Goal: Task Accomplishment & Management: Manage account settings

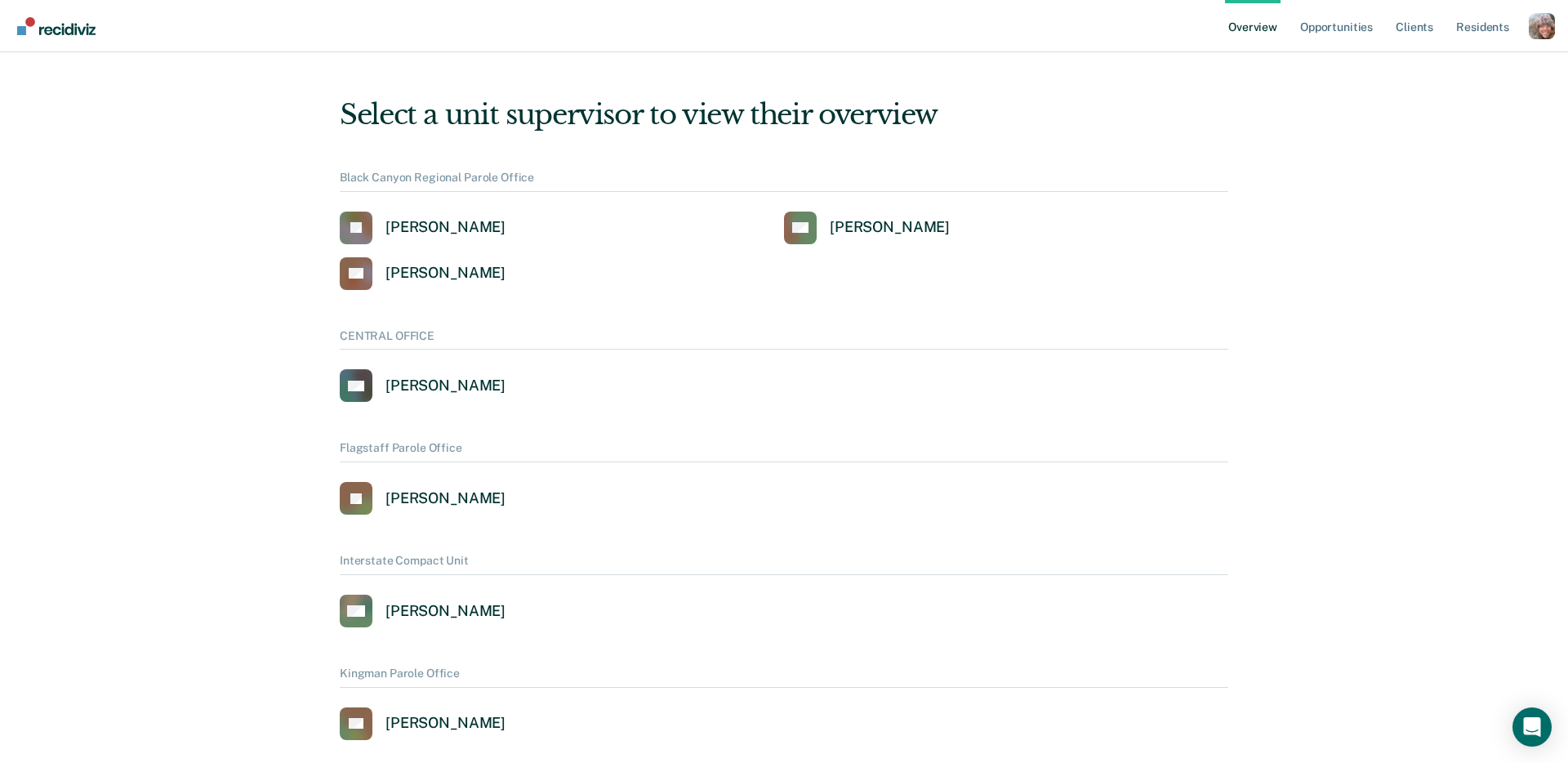
click at [1543, 28] on div "Profile dropdown button" at bounding box center [1542, 26] width 26 height 26
click at [1454, 72] on link "Profile" at bounding box center [1476, 75] width 105 height 14
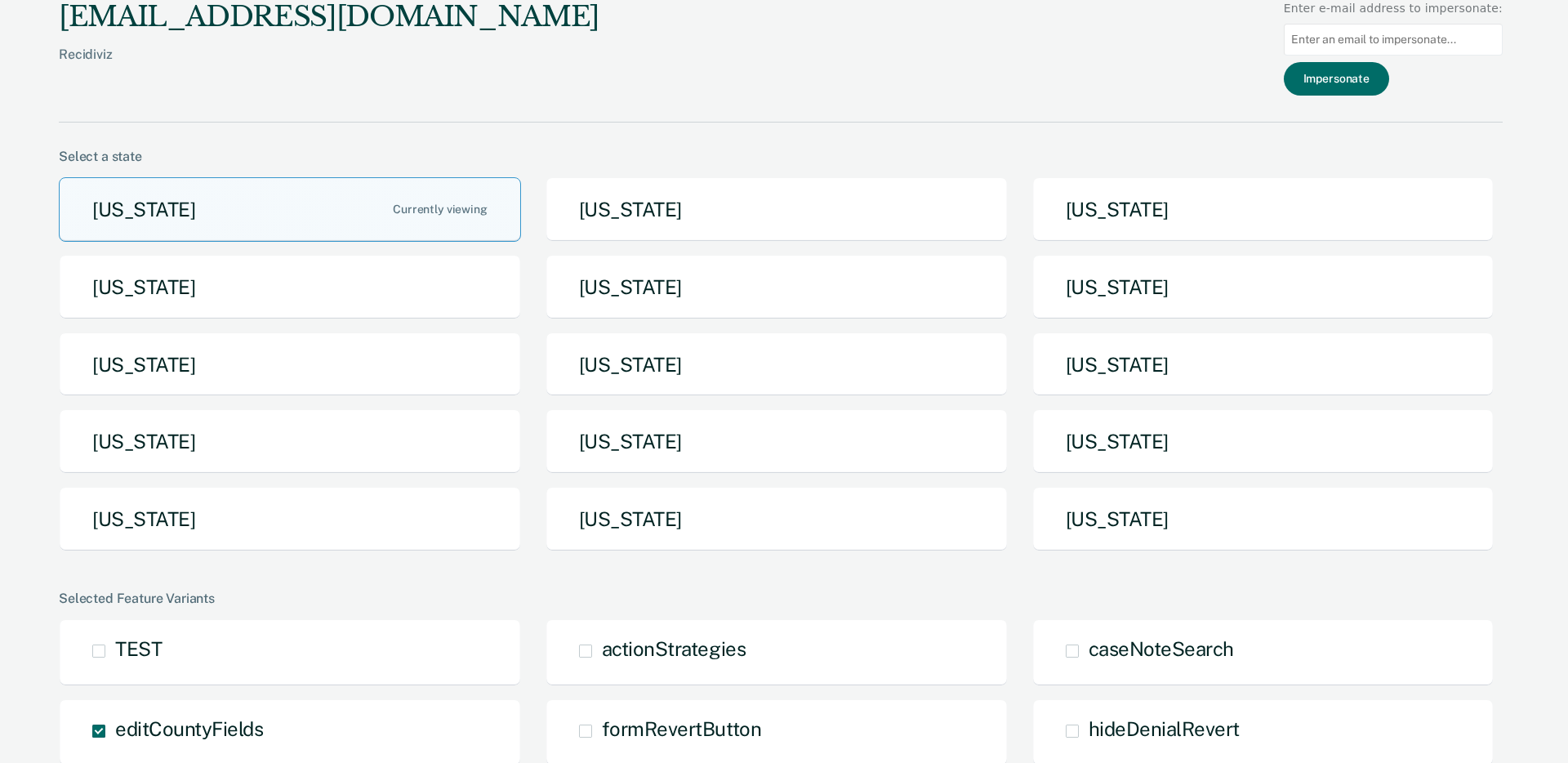
click at [1347, 42] on input "Main chart and filter content" at bounding box center [1393, 39] width 219 height 32
paste input "[EMAIL_ADDRESS][PERSON_NAME][DOMAIN_NAME]"
type input "[EMAIL_ADDRESS][PERSON_NAME][DOMAIN_NAME]"
click at [1363, 78] on button "Impersonate" at bounding box center [1336, 78] width 105 height 34
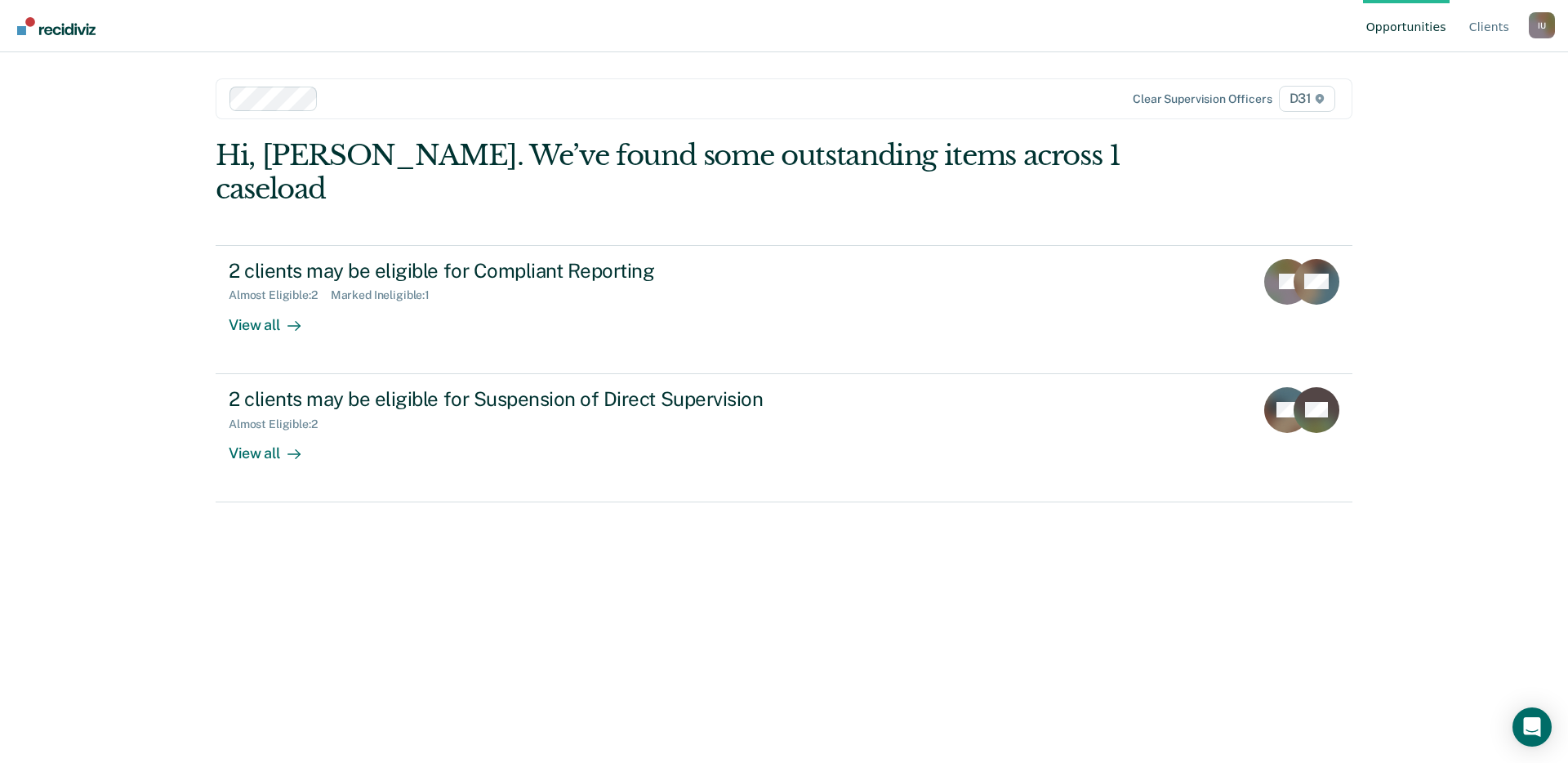
click at [912, 96] on div at bounding box center [664, 98] width 678 height 19
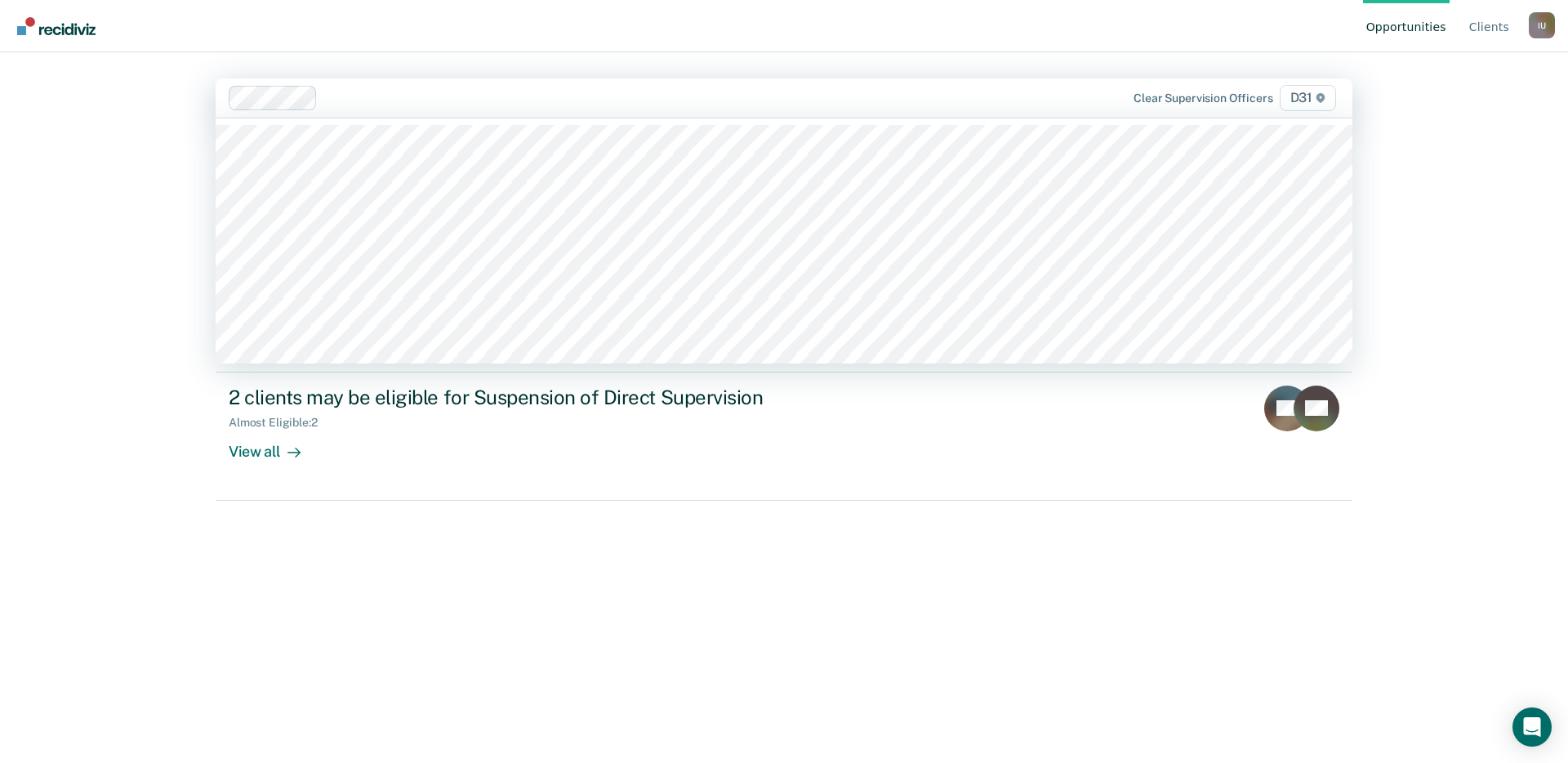
click at [1420, 151] on div "Opportunities Client s Impersonated User I U Profile How it works Log Out [PERS…" at bounding box center [784, 381] width 1568 height 763
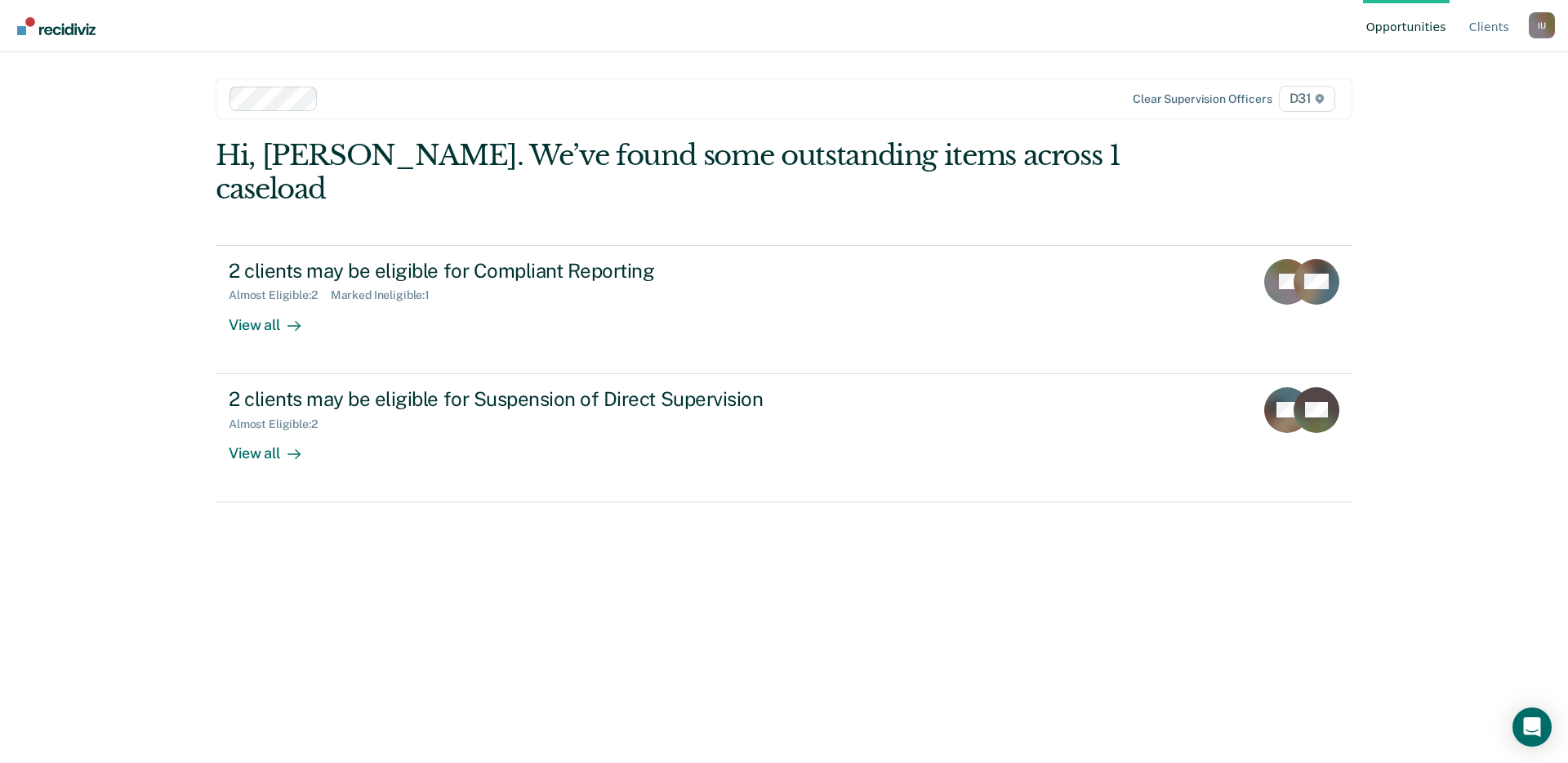
click at [660, 102] on div at bounding box center [664, 98] width 678 height 19
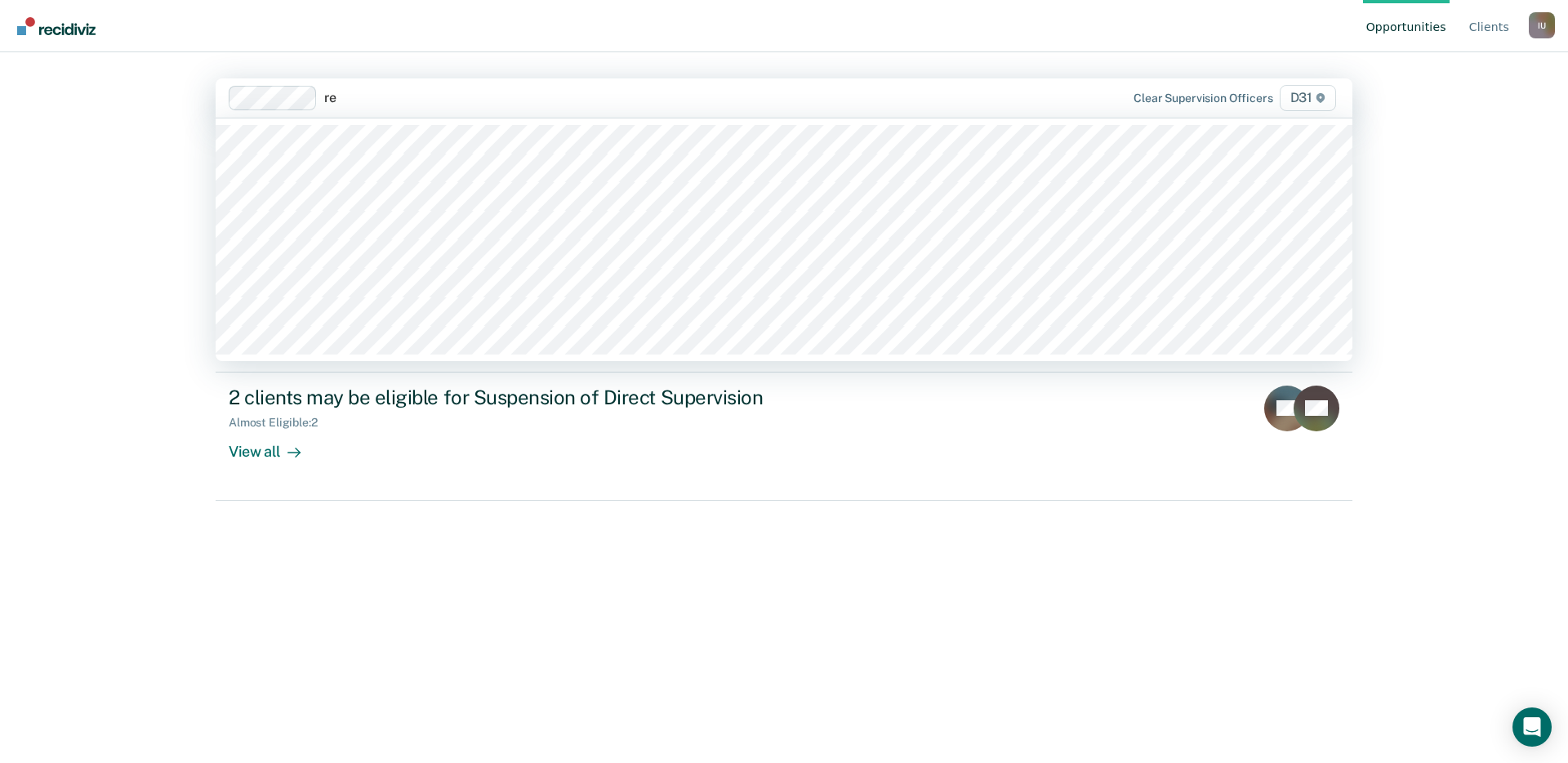
type input "re"
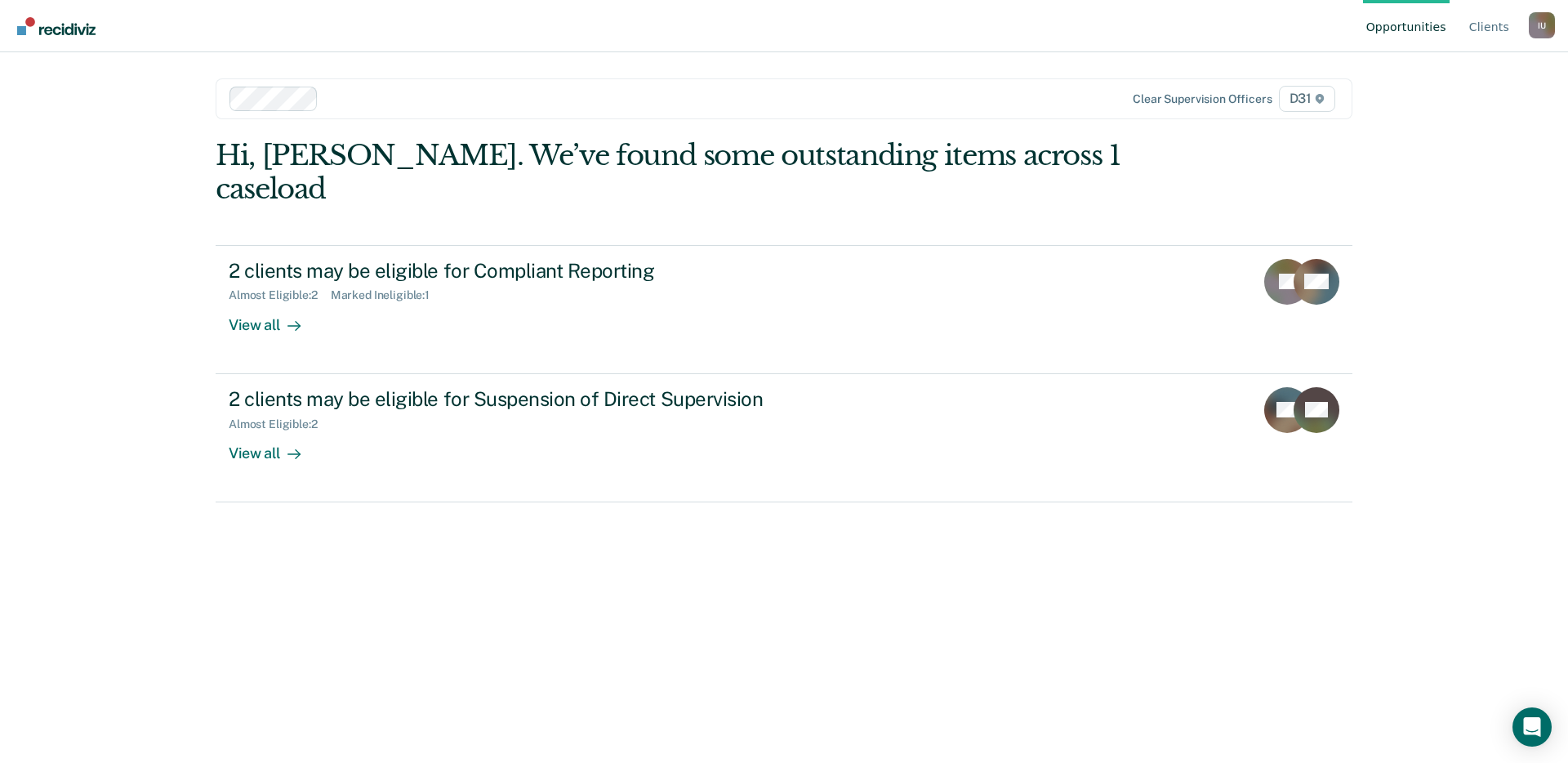
drag, startPoint x: 1434, startPoint y: 210, endPoint x: 1024, endPoint y: 53, distance: 439.0
click at [1435, 210] on div "Opportunities Client s Impersonated User I U Profile How it works Log Out Clear…" at bounding box center [784, 381] width 1568 height 763
click at [1534, 28] on div "I U" at bounding box center [1542, 25] width 26 height 26
click at [1452, 74] on link "Profile" at bounding box center [1476, 77] width 105 height 14
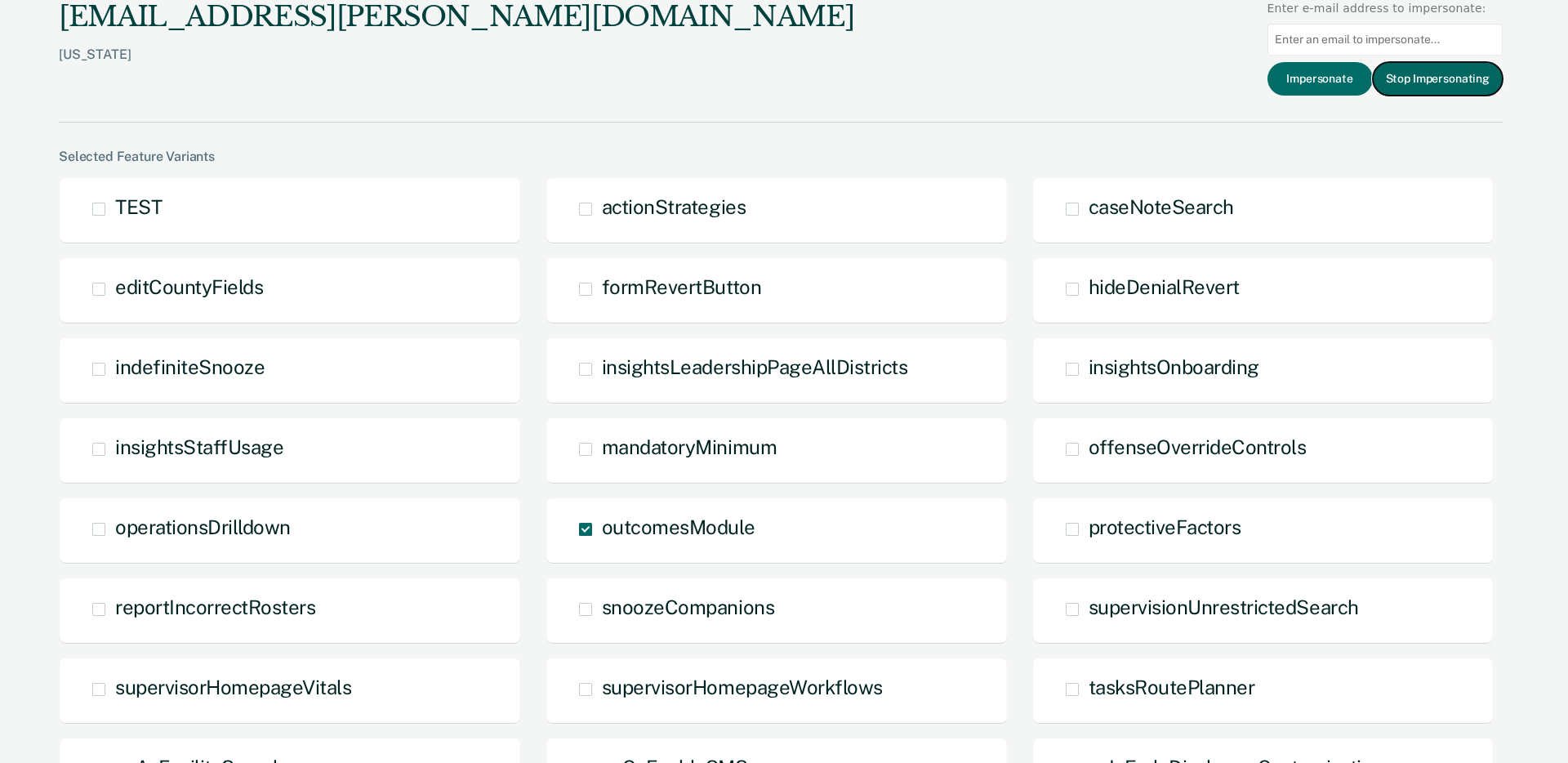
click at [1446, 78] on button "Stop Impersonating" at bounding box center [1438, 78] width 130 height 34
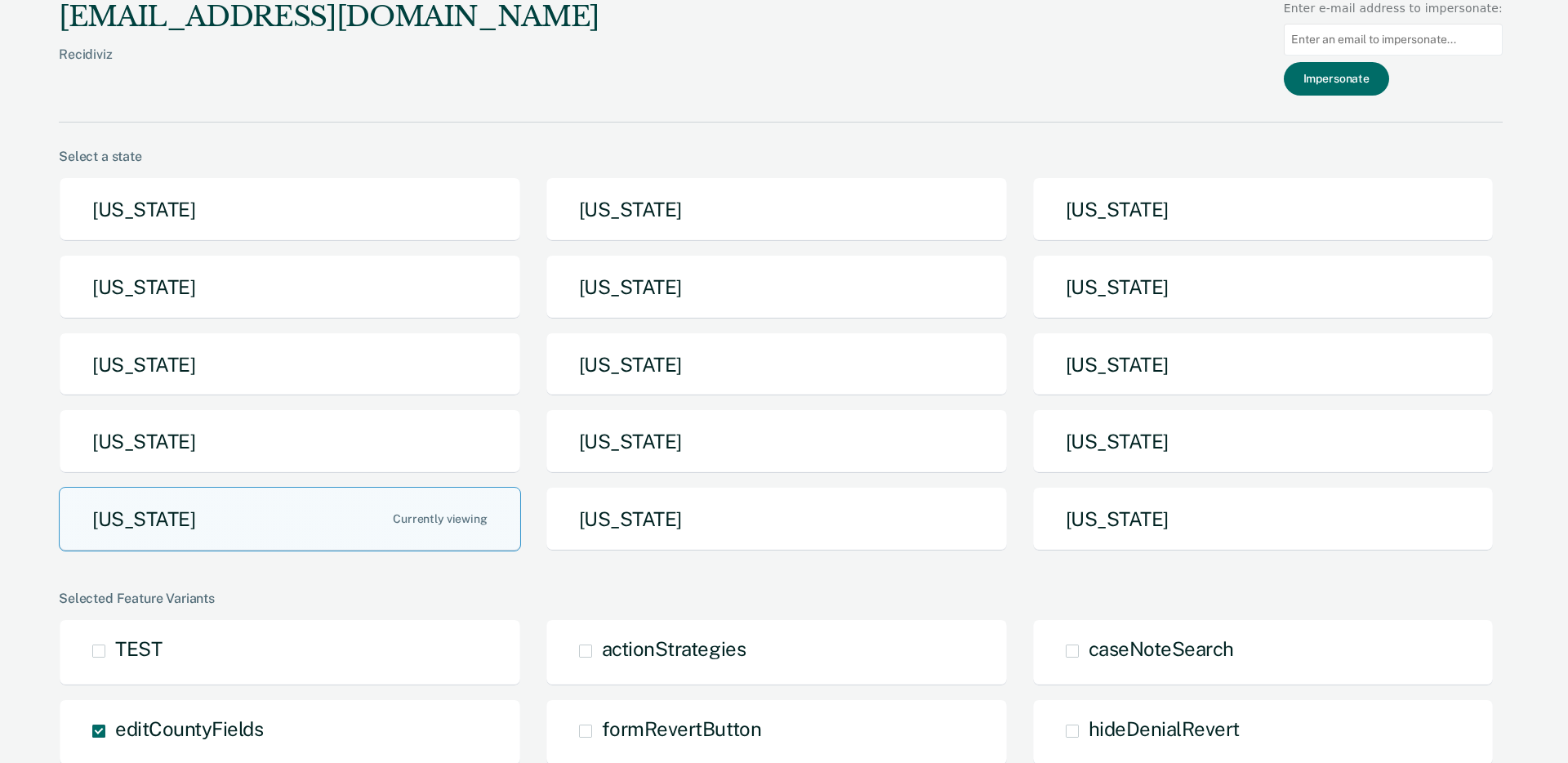
click at [1439, 46] on input "Main chart and filter content" at bounding box center [1393, 39] width 219 height 32
paste input "[PERSON_NAME][EMAIL_ADDRESS][PERSON_NAME][DOMAIN_NAME]"
type input "[PERSON_NAME][EMAIL_ADDRESS][PERSON_NAME][DOMAIN_NAME]"
click at [1385, 78] on button "Impersonate" at bounding box center [1336, 78] width 105 height 34
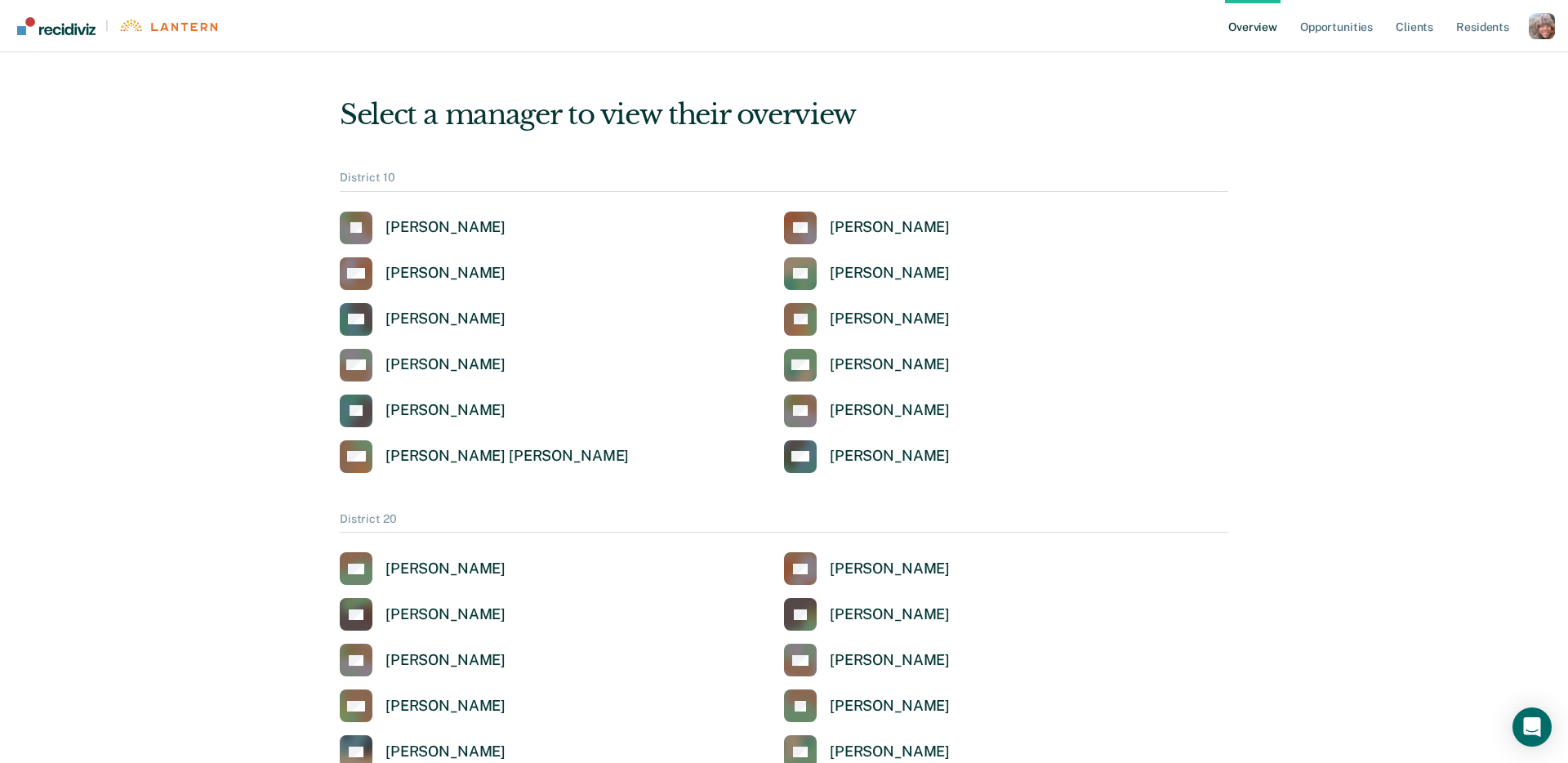
click at [1540, 30] on div "Profile dropdown button" at bounding box center [1542, 26] width 26 height 26
click at [1456, 78] on link "Profile" at bounding box center [1476, 75] width 105 height 14
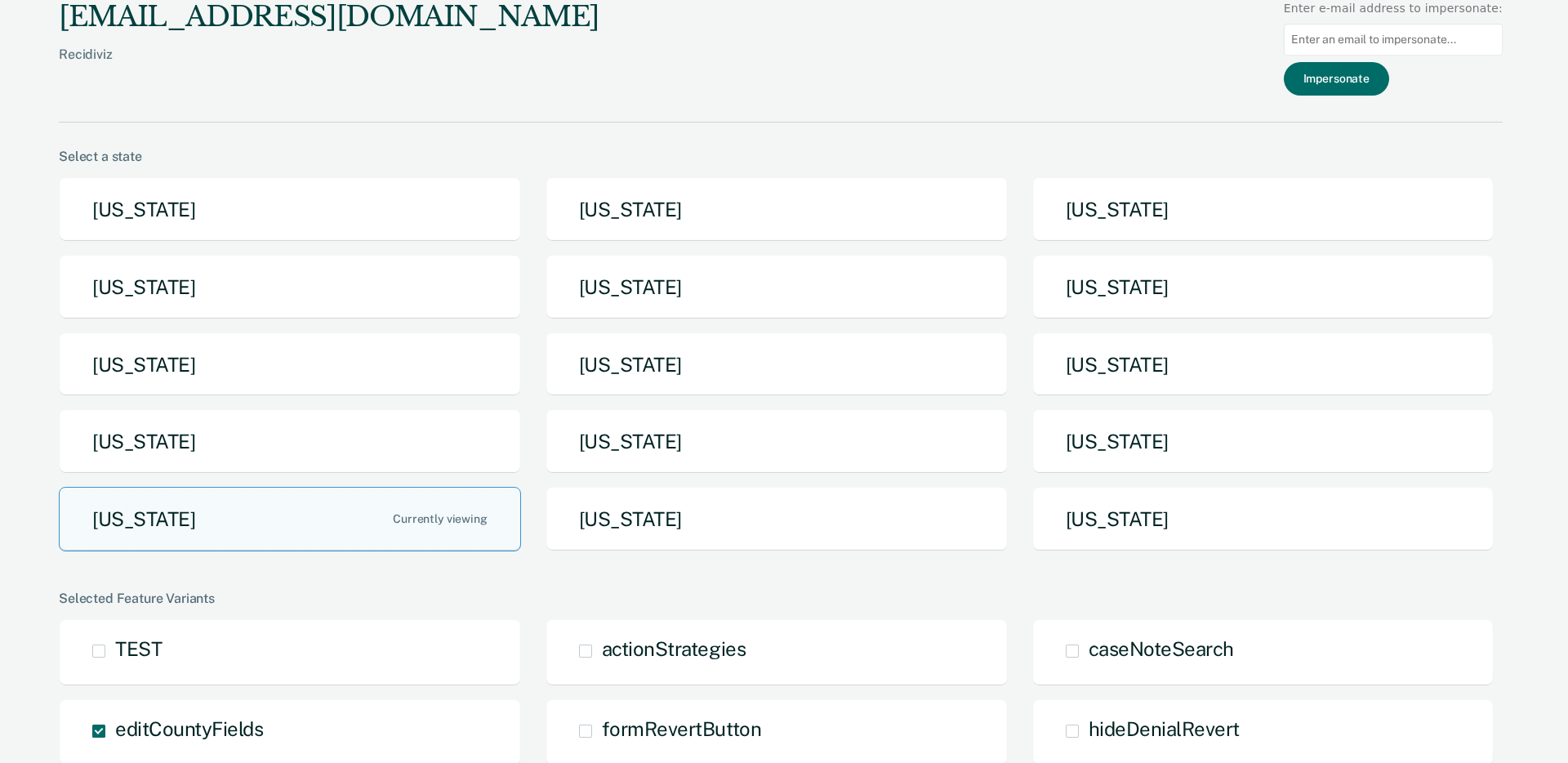
click at [1435, 43] on input "Main chart and filter content" at bounding box center [1393, 39] width 219 height 32
paste input "Played"
type input "P"
